Goal: Transaction & Acquisition: Purchase product/service

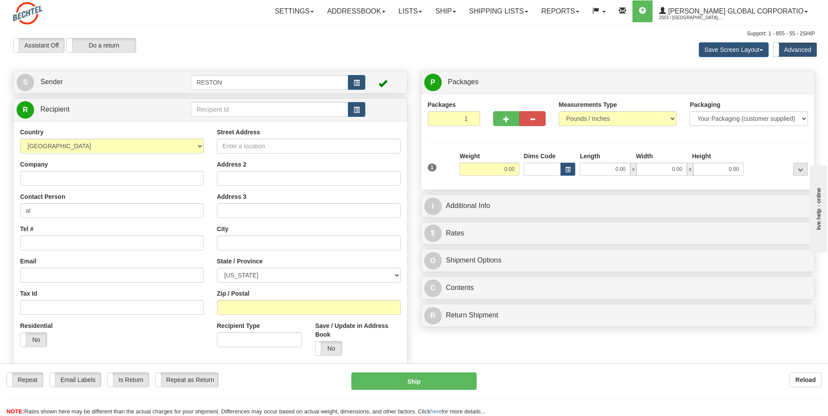
type input "[PERSON_NAME]"
click at [51, 180] on input "Company" at bounding box center [112, 178] width 184 height 15
type input "[PERSON_NAME]"
click at [40, 242] on input "Tel #" at bounding box center [112, 243] width 184 height 15
type input "4259221606"
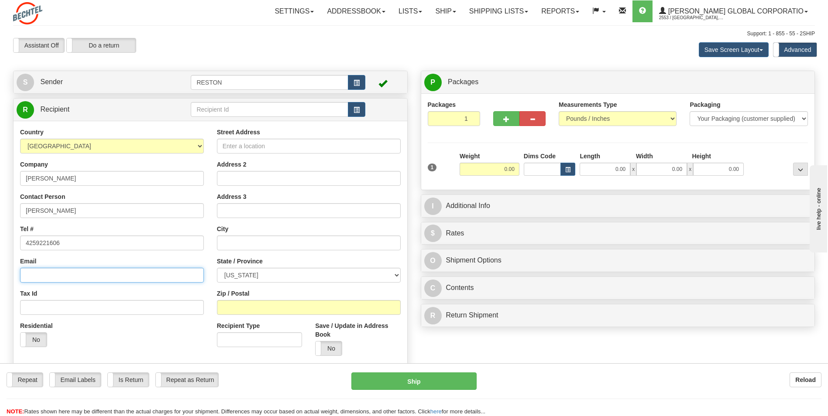
type input "[STREET_ADDRESS]"
type input "48624"
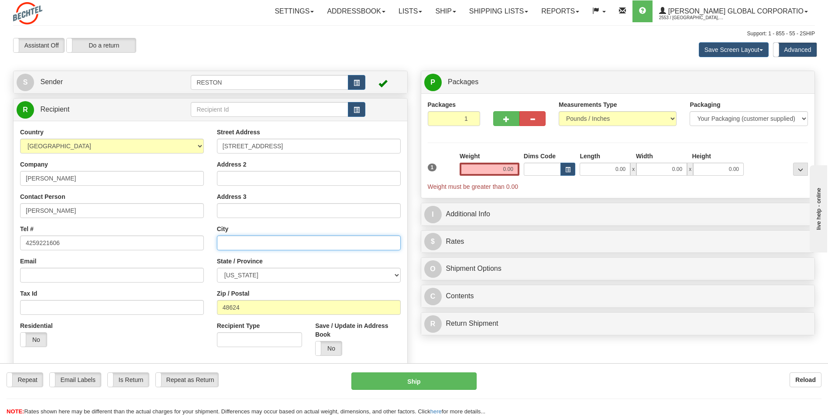
click at [249, 241] on input "text" at bounding box center [309, 243] width 184 height 15
type input "Gladwin"
select select "MI"
click at [500, 170] on input "0.00" at bounding box center [489, 169] width 60 height 13
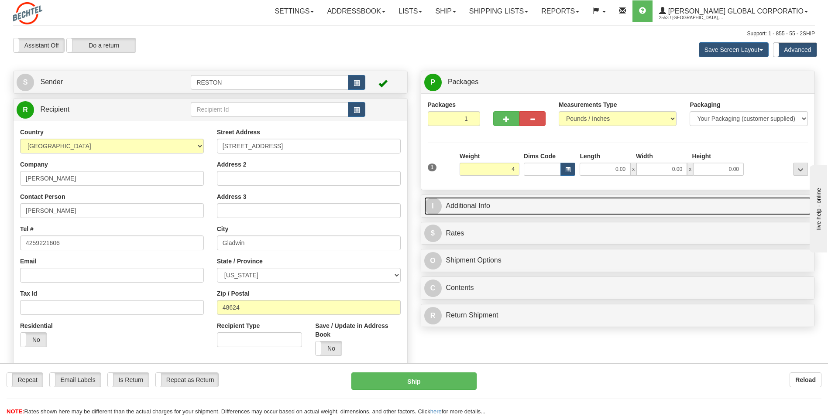
type input "4.00"
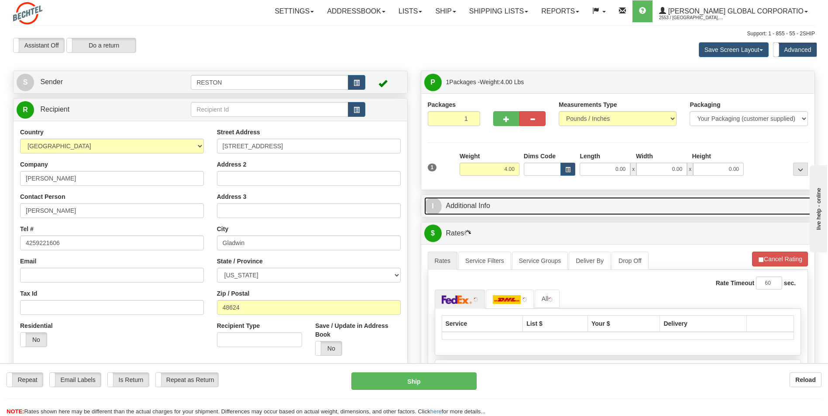
click at [480, 201] on link "I Additional Info" at bounding box center [617, 206] width 387 height 18
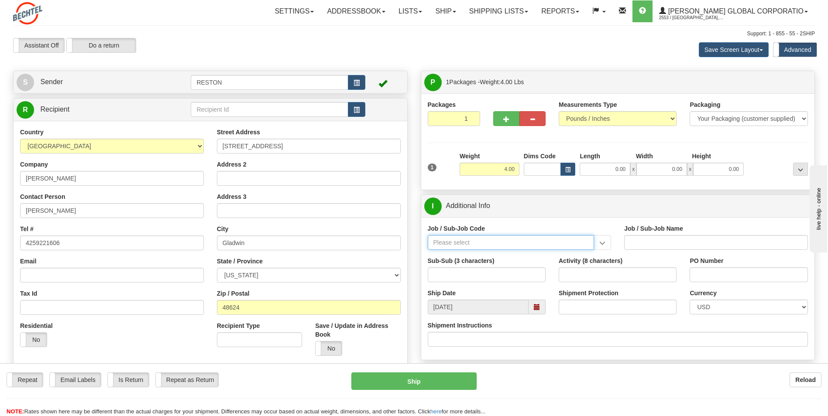
click at [468, 241] on input "Job / Sub-Job Code" at bounding box center [511, 242] width 167 height 15
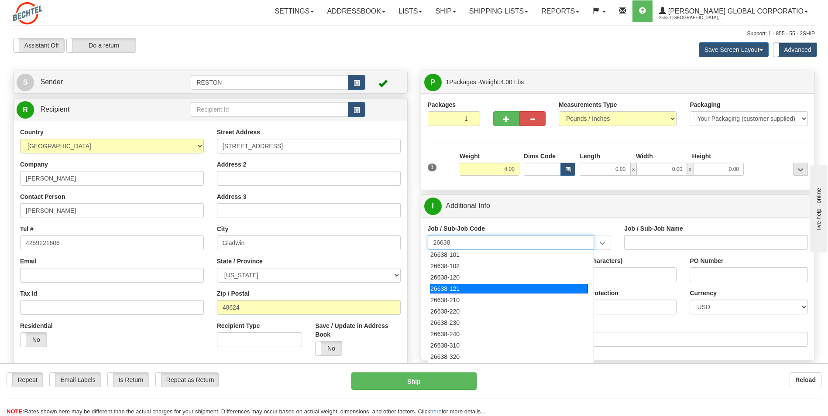
scroll to position [44, 0]
click at [460, 297] on li "26638-220" at bounding box center [511, 291] width 166 height 11
type input "26638-220"
type input "SUNFISH 2 SOLAR PROJECT - MANUAL LABOR"
type input "26638-220"
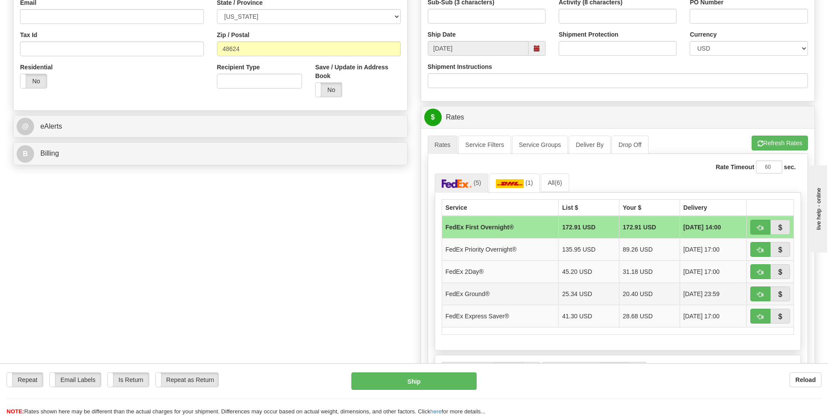
scroll to position [305, 0]
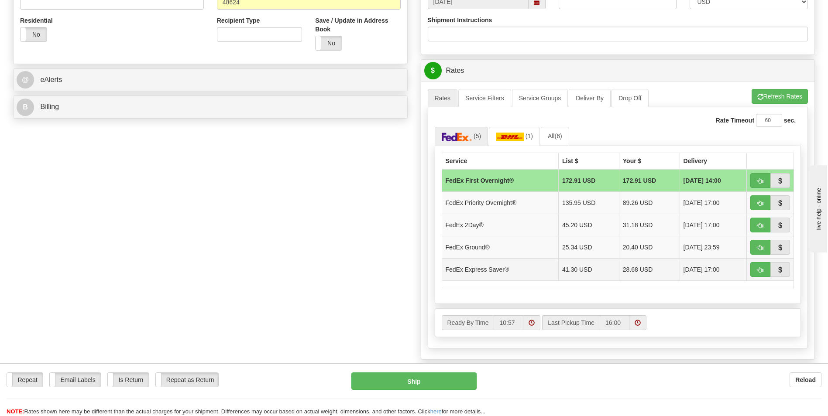
drag, startPoint x: 597, startPoint y: 267, endPoint x: 602, endPoint y: 268, distance: 4.8
click at [599, 268] on td "41.30 USD" at bounding box center [588, 269] width 61 height 22
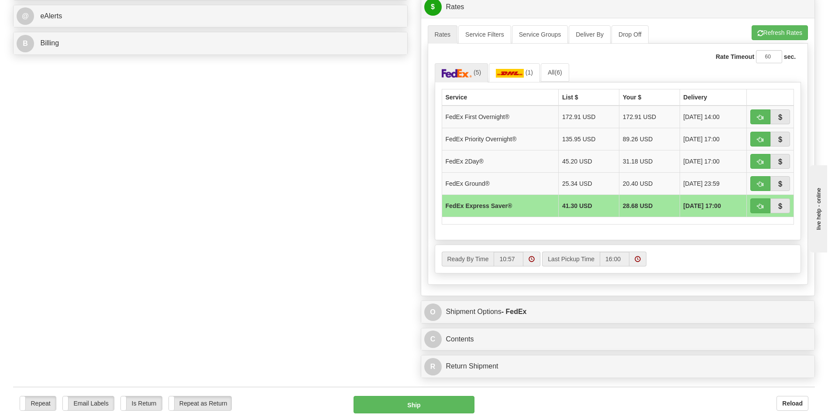
scroll to position [567, 0]
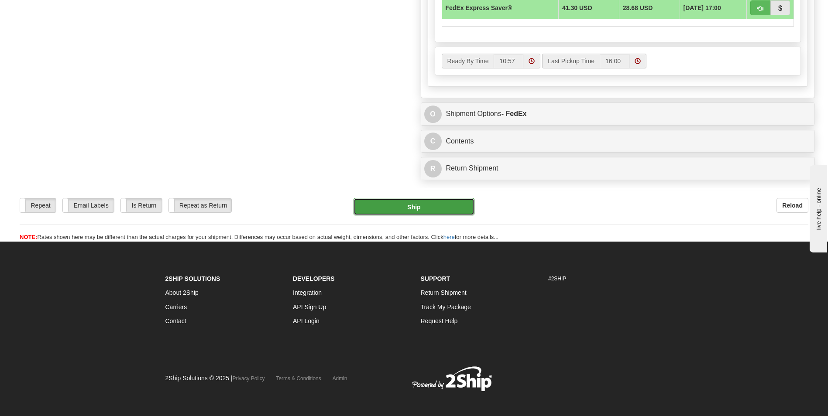
click at [432, 209] on button "Ship" at bounding box center [413, 206] width 120 height 17
type input "20"
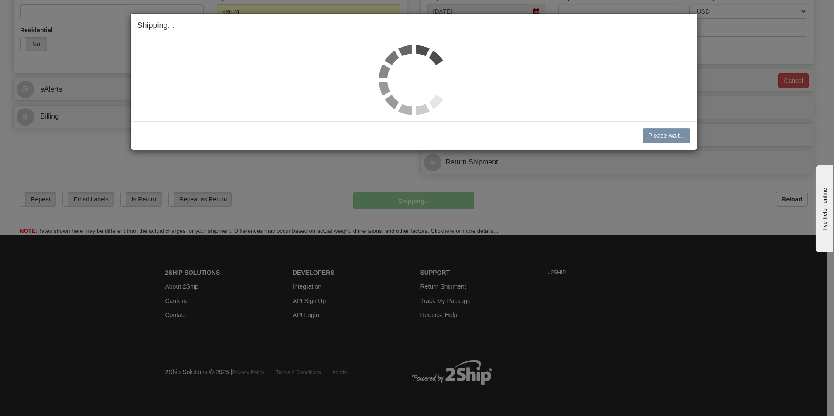
scroll to position [296, 0]
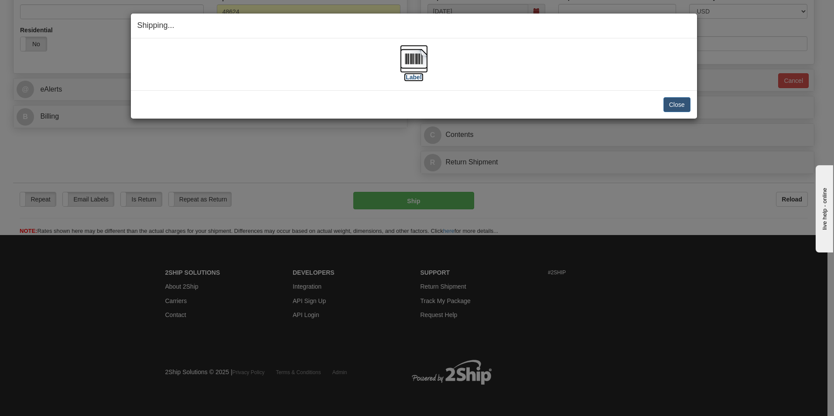
click at [415, 74] on label "[Label]" at bounding box center [414, 77] width 20 height 9
click at [575, 13] on div "Shipping... Your SHIPMENT will EXPIRE in [Label] IMPORTANT NOTICE Embassy / Con…" at bounding box center [417, 208] width 834 height 416
drag, startPoint x: 677, startPoint y: 103, endPoint x: 680, endPoint y: 96, distance: 8.3
click at [681, 103] on button "Close" at bounding box center [677, 104] width 27 height 15
click at [674, 100] on button "Close" at bounding box center [677, 104] width 27 height 15
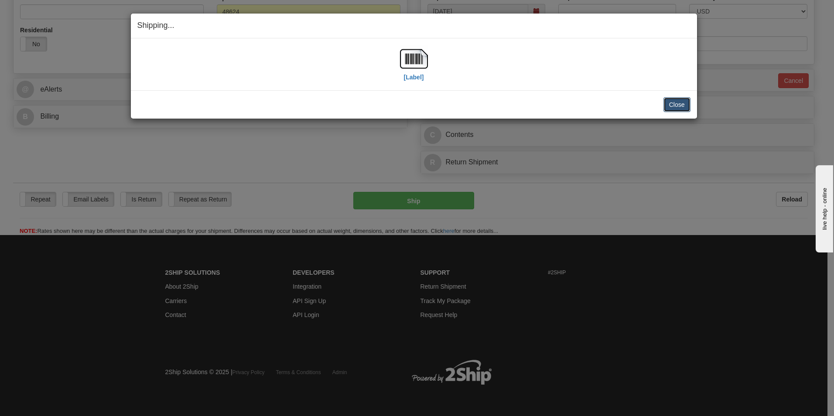
click at [675, 110] on button "Close" at bounding box center [677, 104] width 27 height 15
click at [674, 105] on button "Close" at bounding box center [677, 104] width 27 height 15
